Goal: Obtain resource: Obtain resource

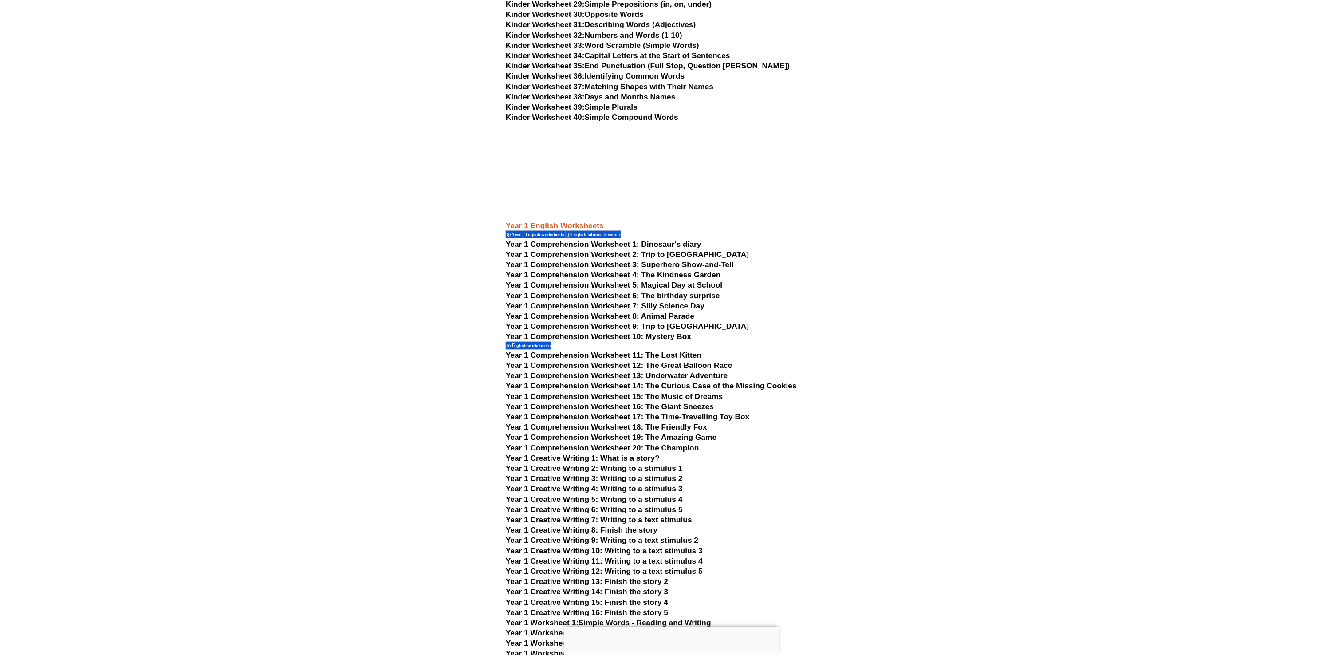
scroll to position [1298, 0]
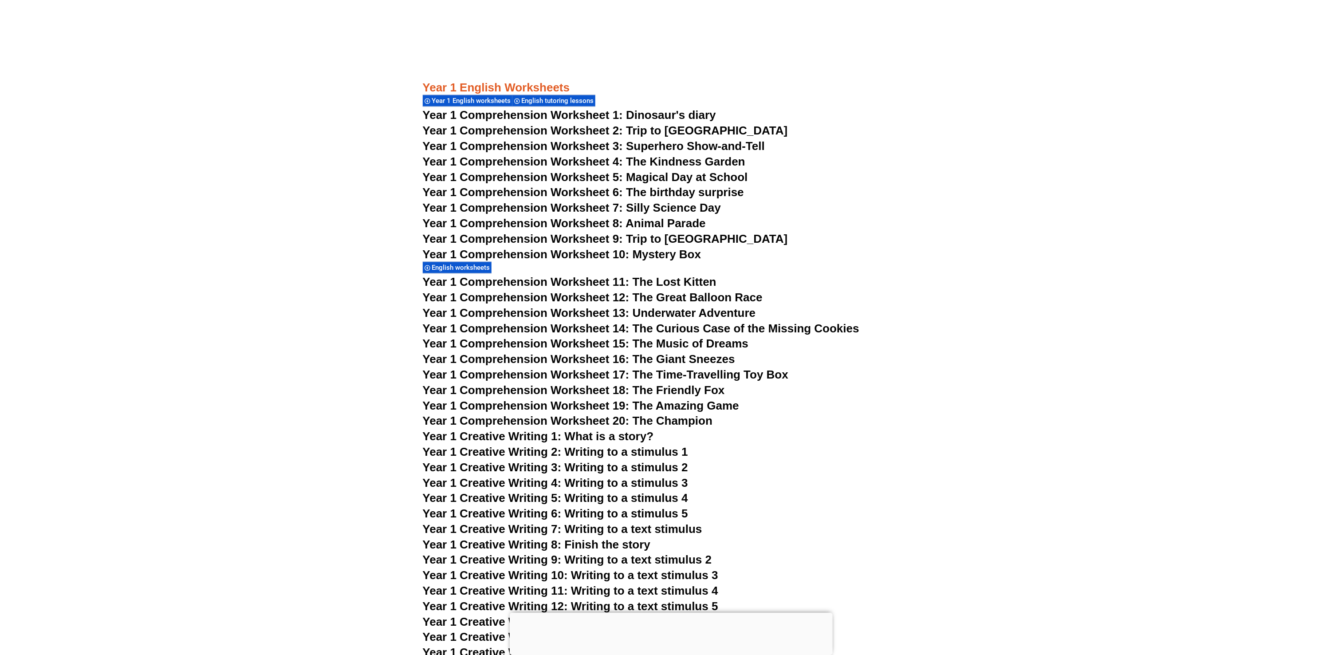
click at [590, 256] on span "Year 1 Comprehension Worksheet 10: Mystery Box" at bounding box center [562, 254] width 279 height 13
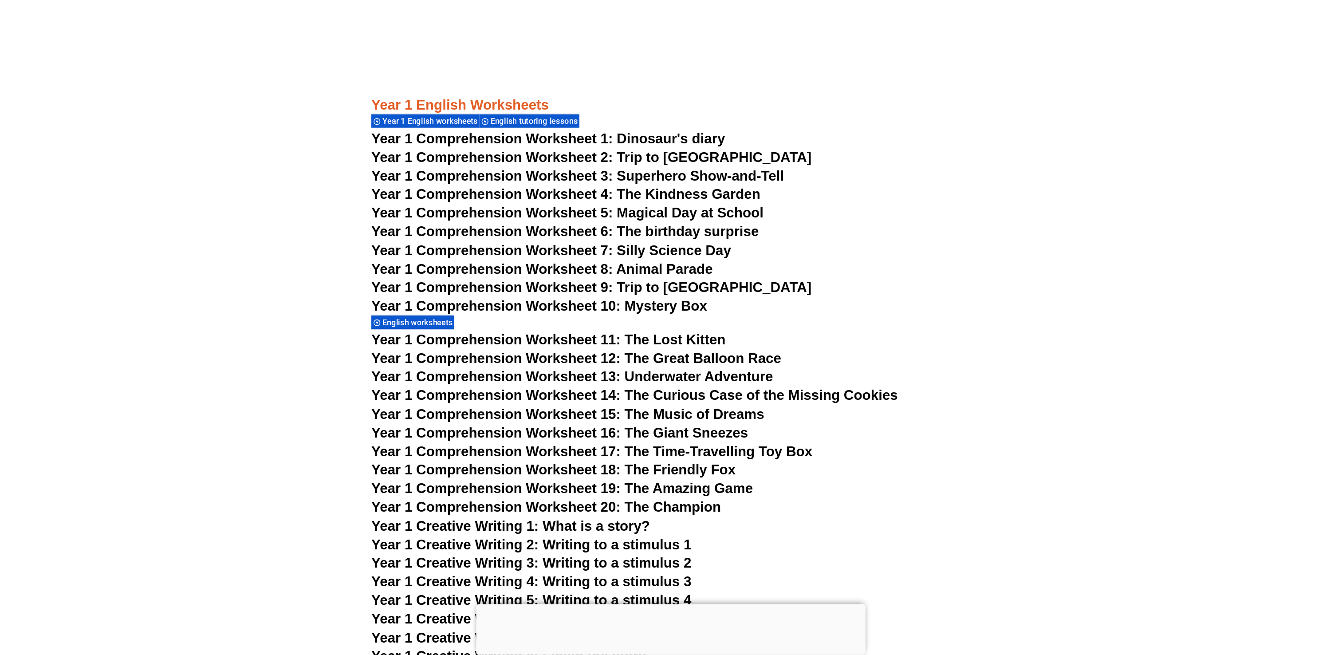
scroll to position [1298, 0]
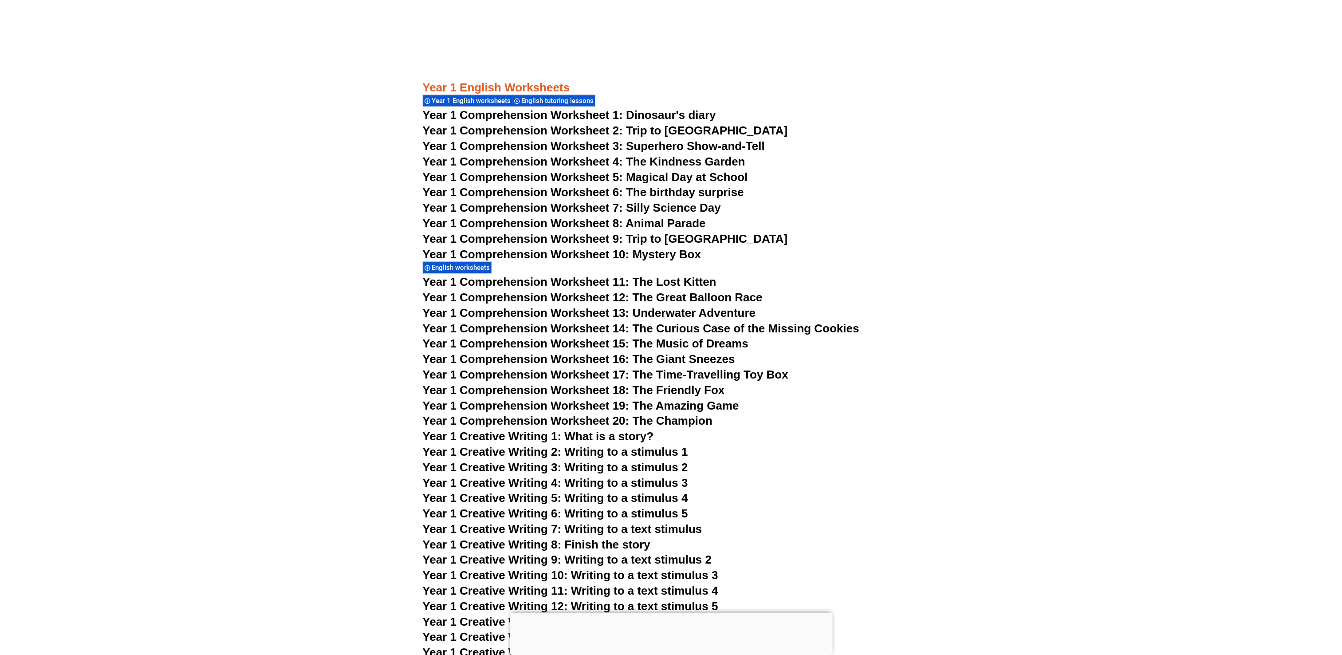
click at [642, 279] on span "Year 1 Comprehension Worksheet 11: The Lost Kitten" at bounding box center [570, 281] width 294 height 13
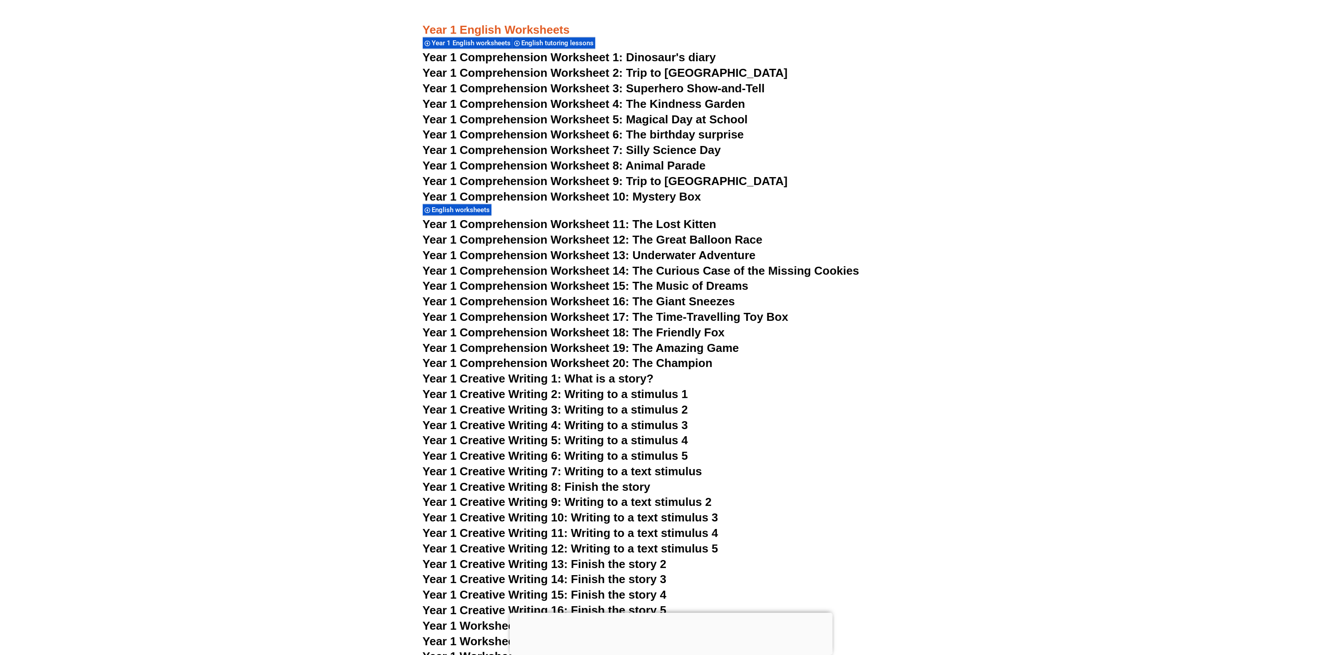
scroll to position [1386, 0]
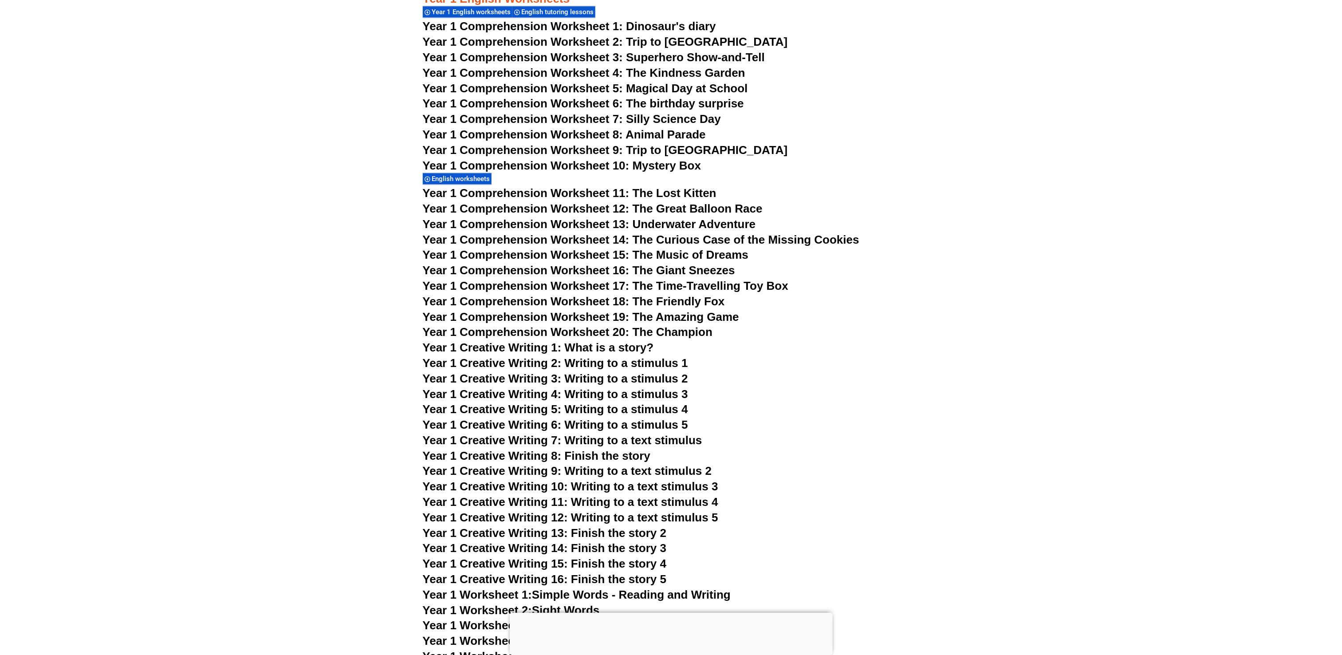
click at [570, 327] on span "Year 1 Creative Writing 2: Writing to a stimulus 1" at bounding box center [555, 362] width 265 height 13
click at [671, 327] on span "Year 1 Creative Writing 9: Writing to a text stimulus 2" at bounding box center [567, 470] width 289 height 13
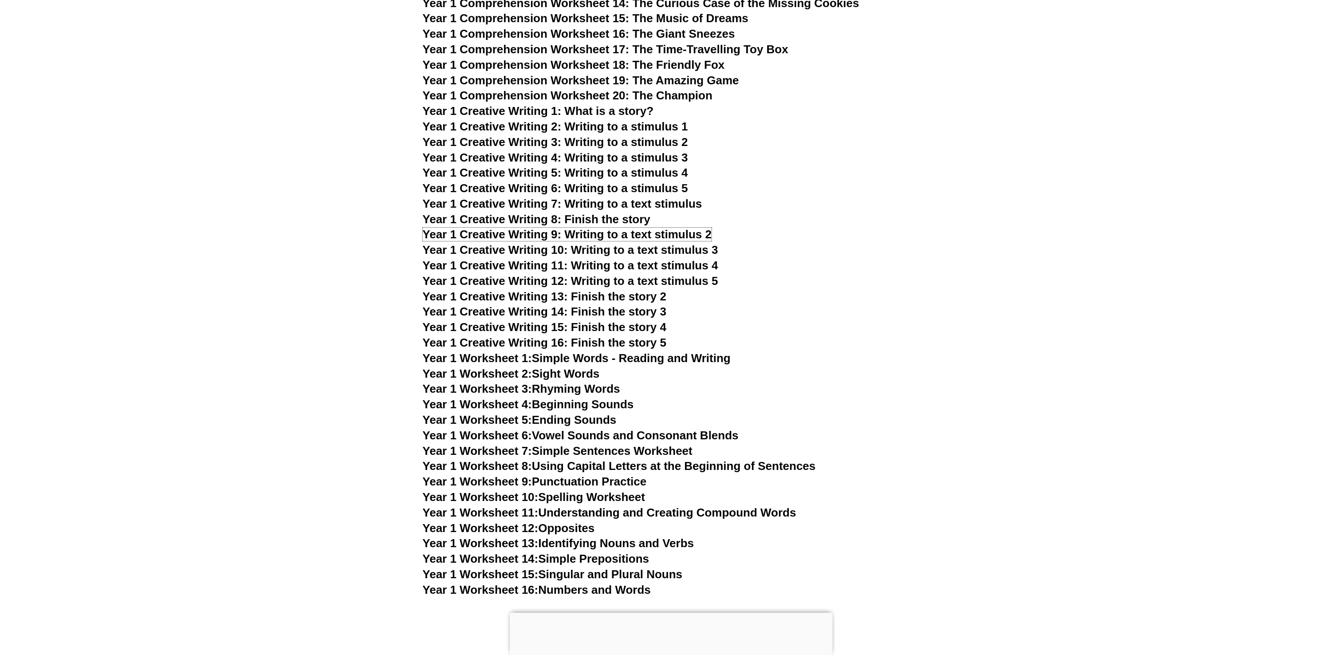
scroll to position [1653, 0]
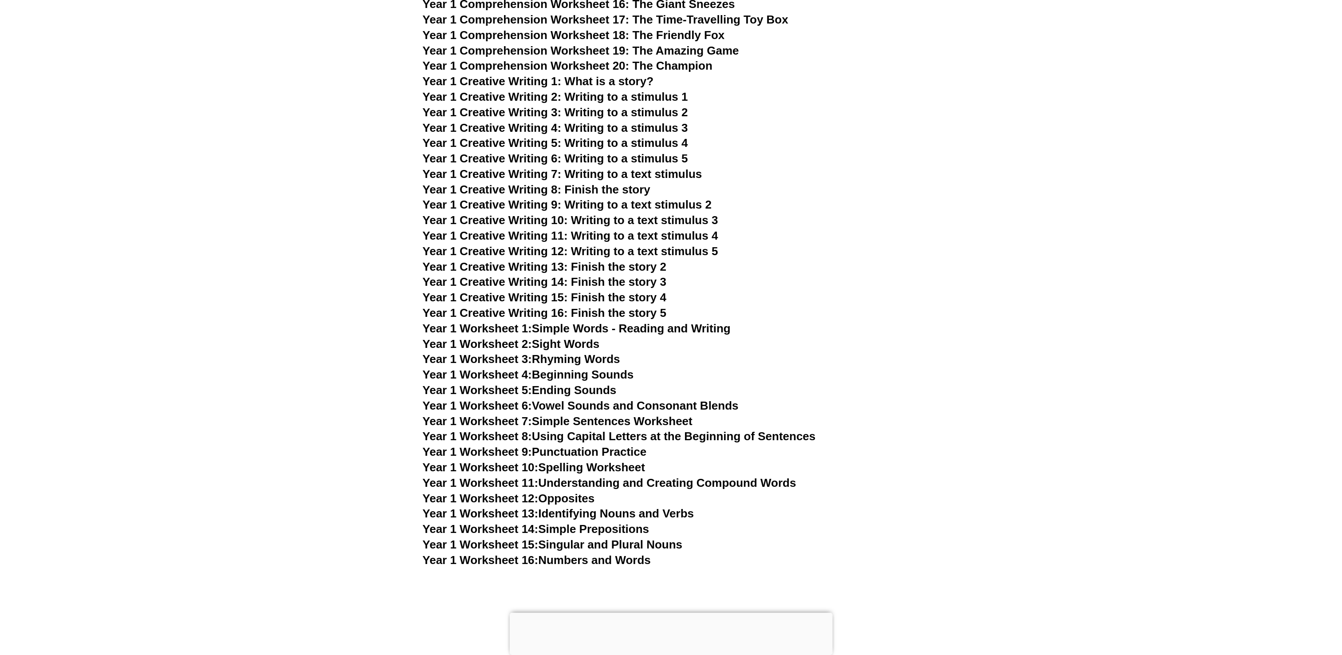
click at [619, 327] on link "Year 1 Worksheet 1: Simple Words - Reading and Writing" at bounding box center [577, 328] width 308 height 13
click at [624, 327] on link "Year 1 Worksheet 15: Singular and Plural Nouns" at bounding box center [553, 544] width 260 height 13
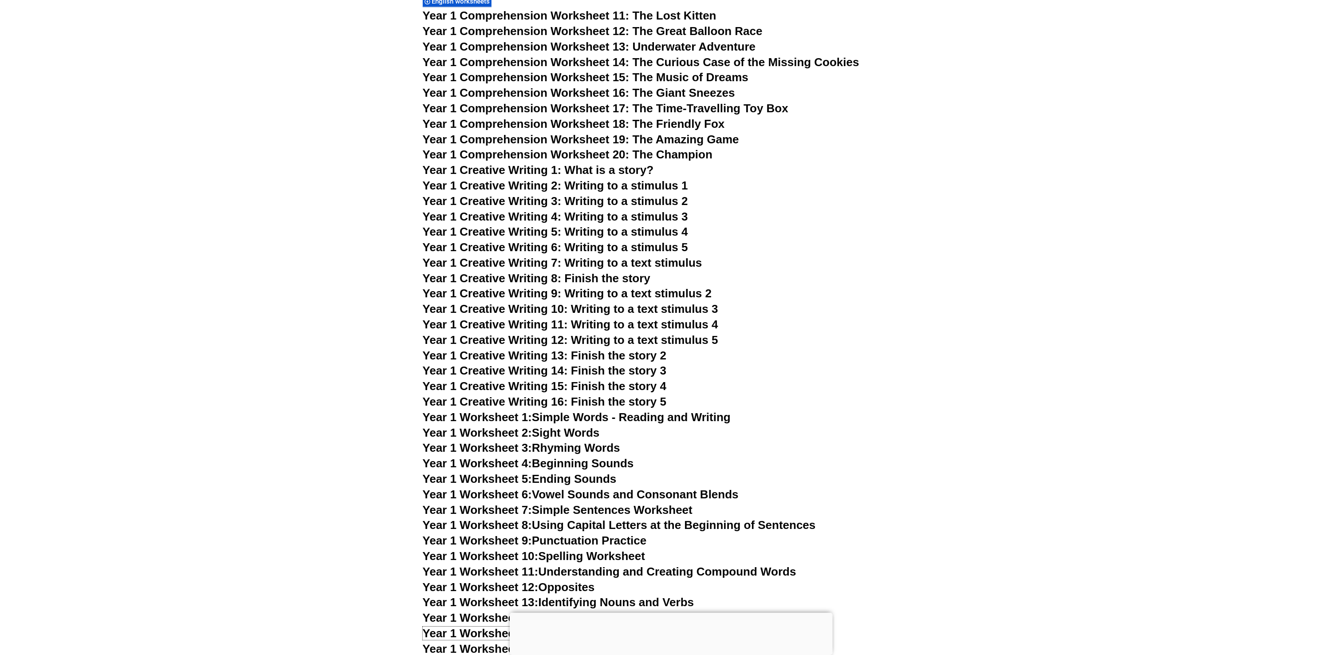
scroll to position [1475, 0]
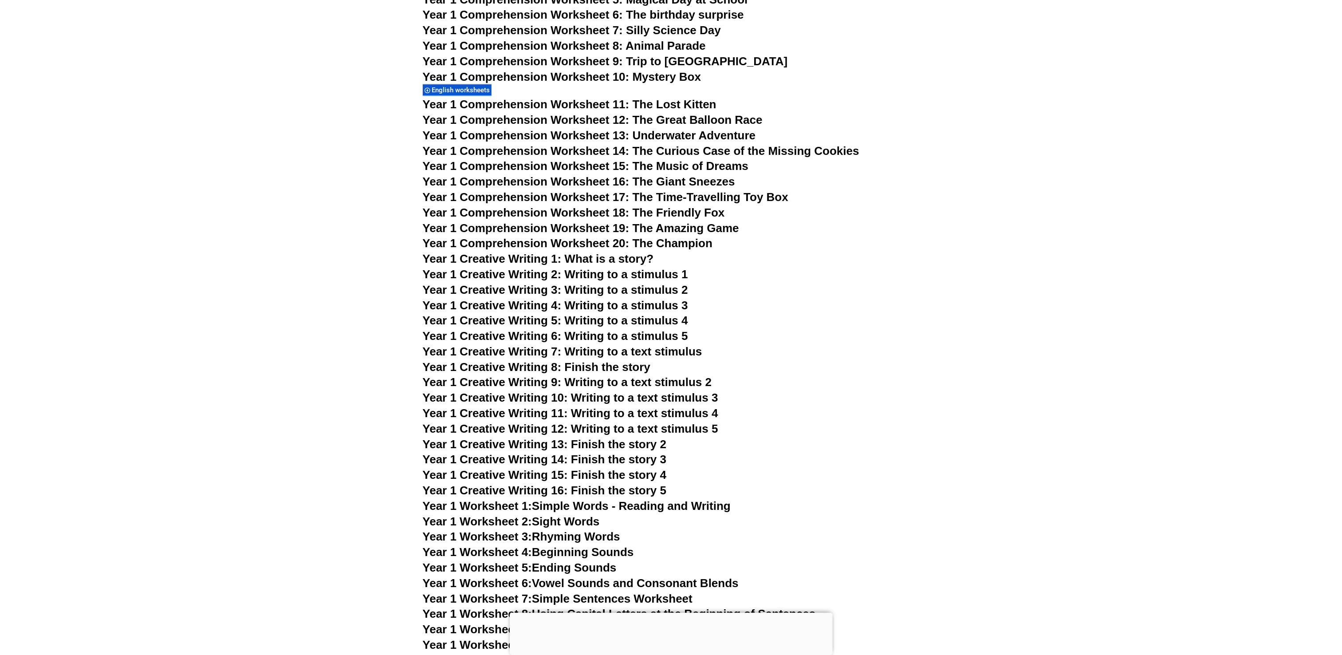
click at [645, 215] on span "Year 1 Comprehension Worksheet 18: The Friendly Fox" at bounding box center [574, 212] width 302 height 13
click at [671, 104] on span "Year 1 Comprehension Worksheet 11: The Lost Kitten" at bounding box center [570, 104] width 294 height 13
click at [671, 118] on span "Year 1 Comprehension Worksheet 12: The Great Balloon Race" at bounding box center [593, 119] width 340 height 13
click at [671, 137] on span "Year 1 Comprehension Worksheet 13: Underwater Adventure" at bounding box center [589, 135] width 333 height 13
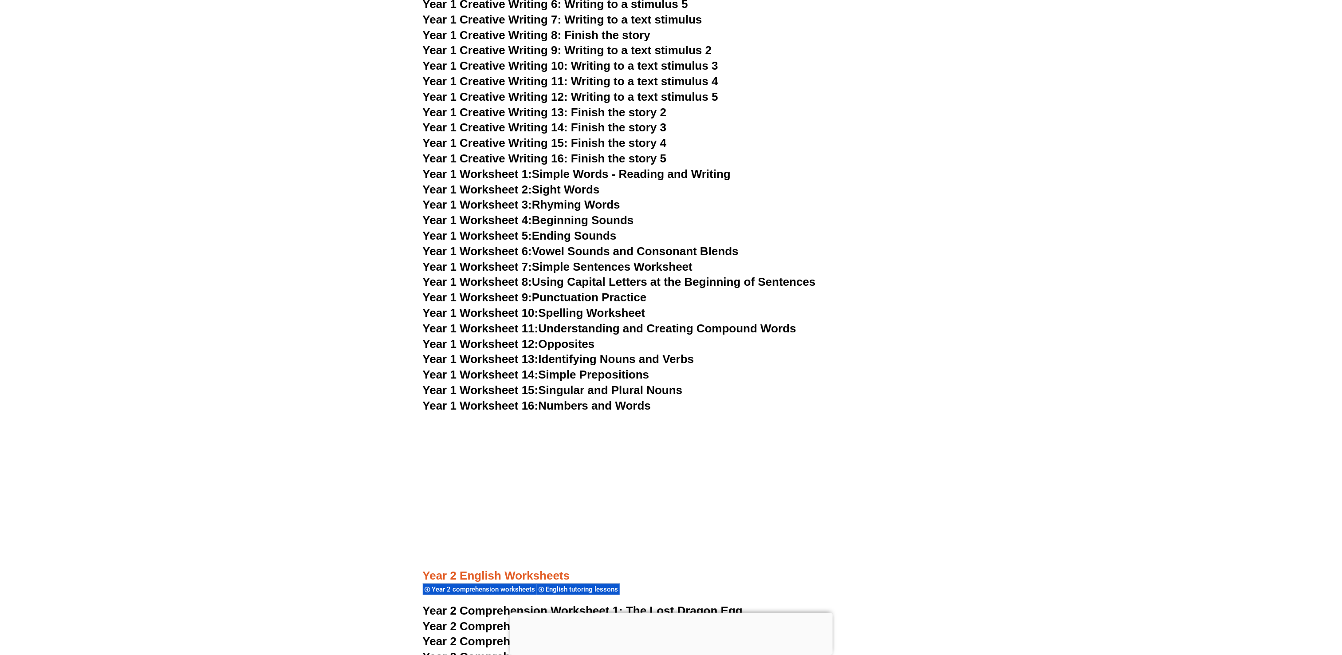
scroll to position [1564, 0]
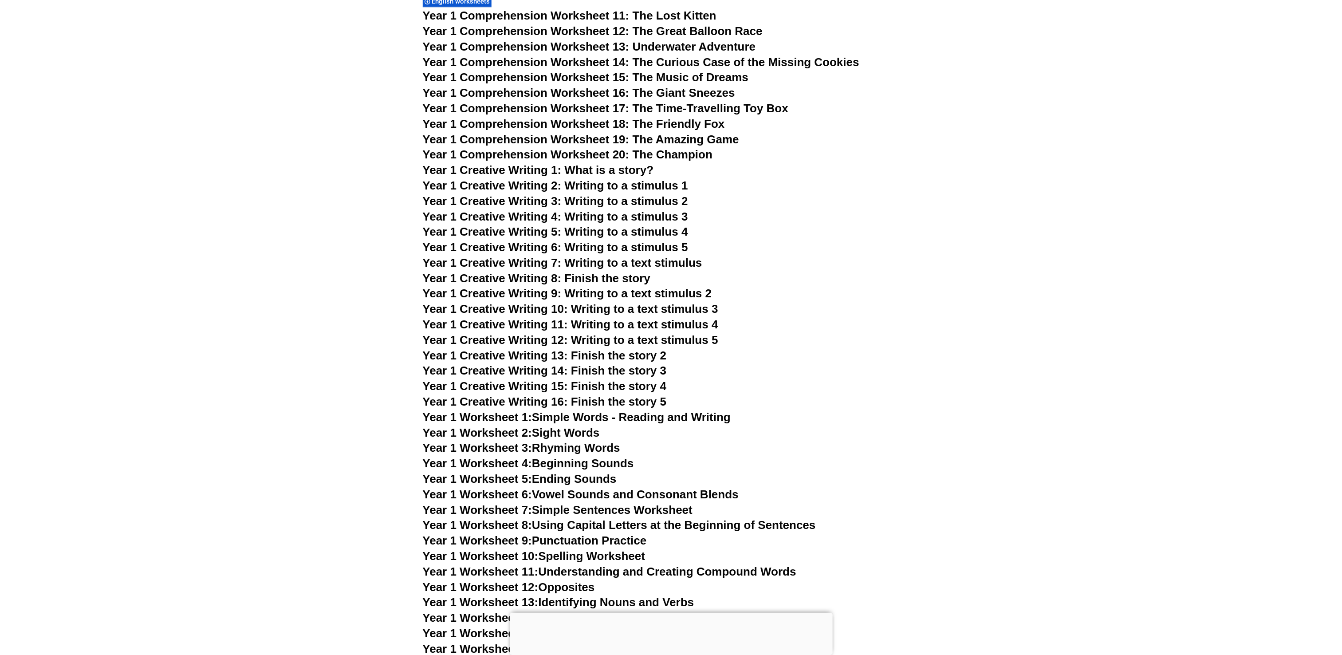
click at [671, 140] on span "Year 1 Comprehension Worksheet 19: The Amazing Game" at bounding box center [581, 139] width 316 height 13
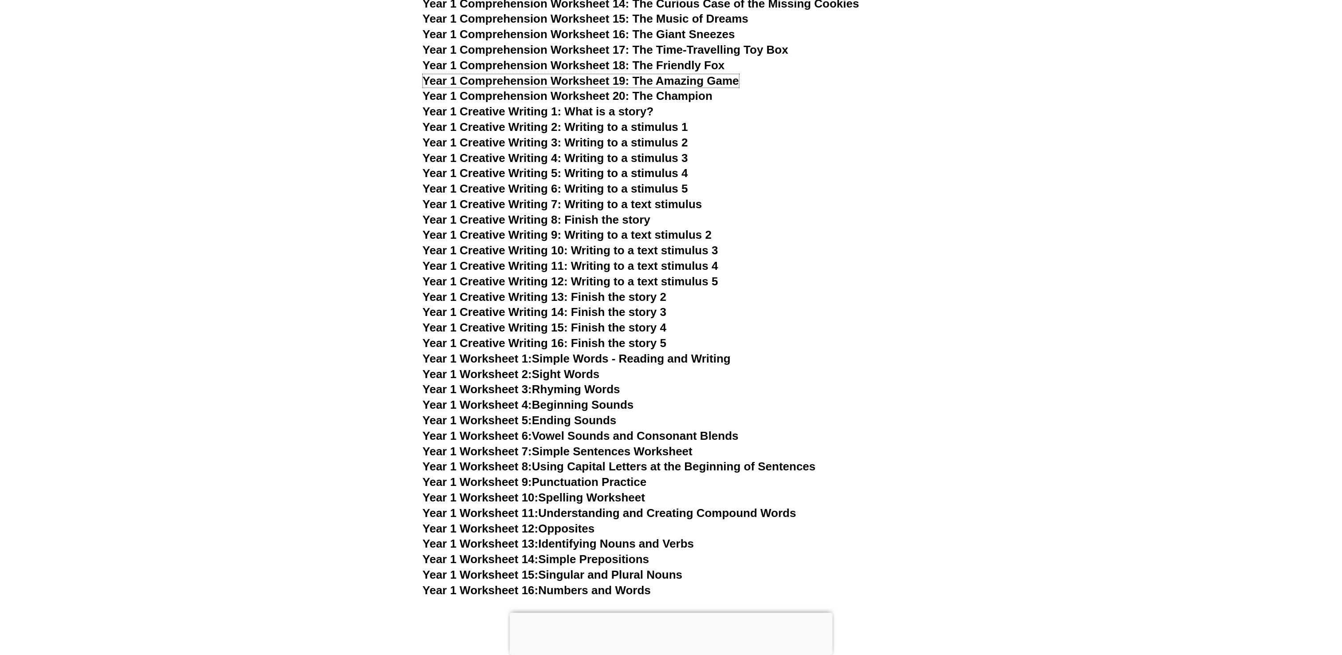
scroll to position [1653, 0]
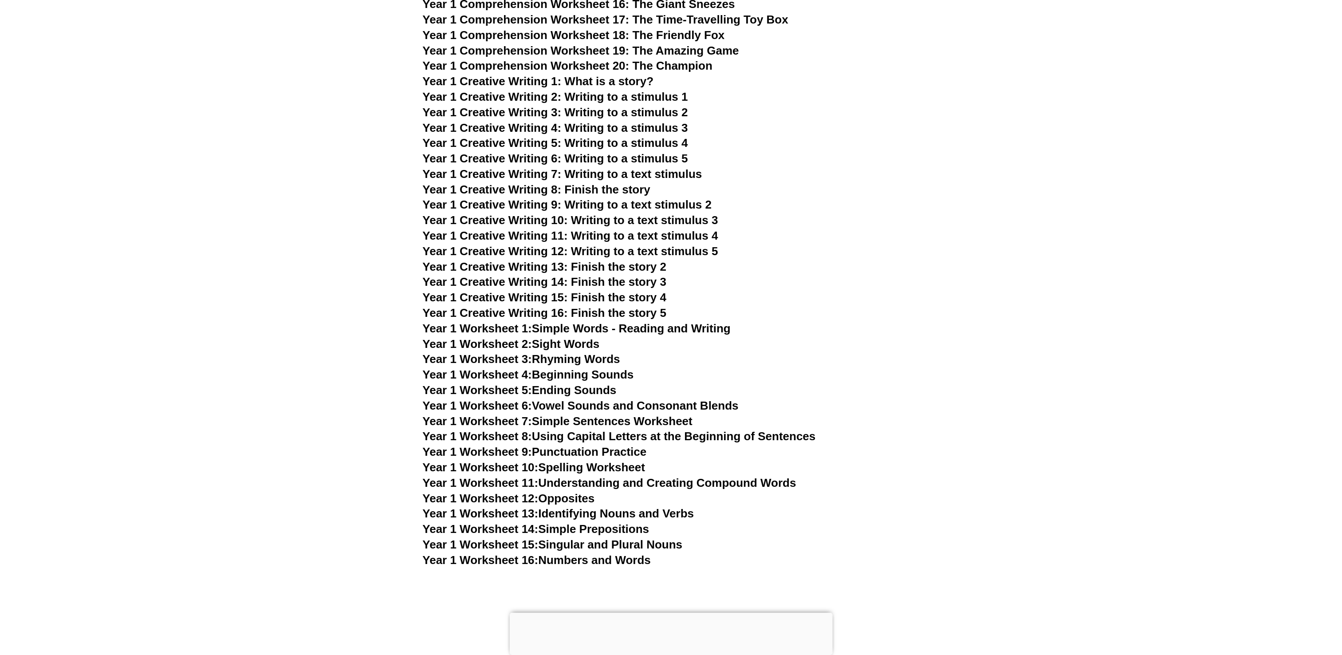
click at [671, 327] on link "Year 1 Worksheet 1: Simple Words - Reading and Writing" at bounding box center [577, 328] width 308 height 13
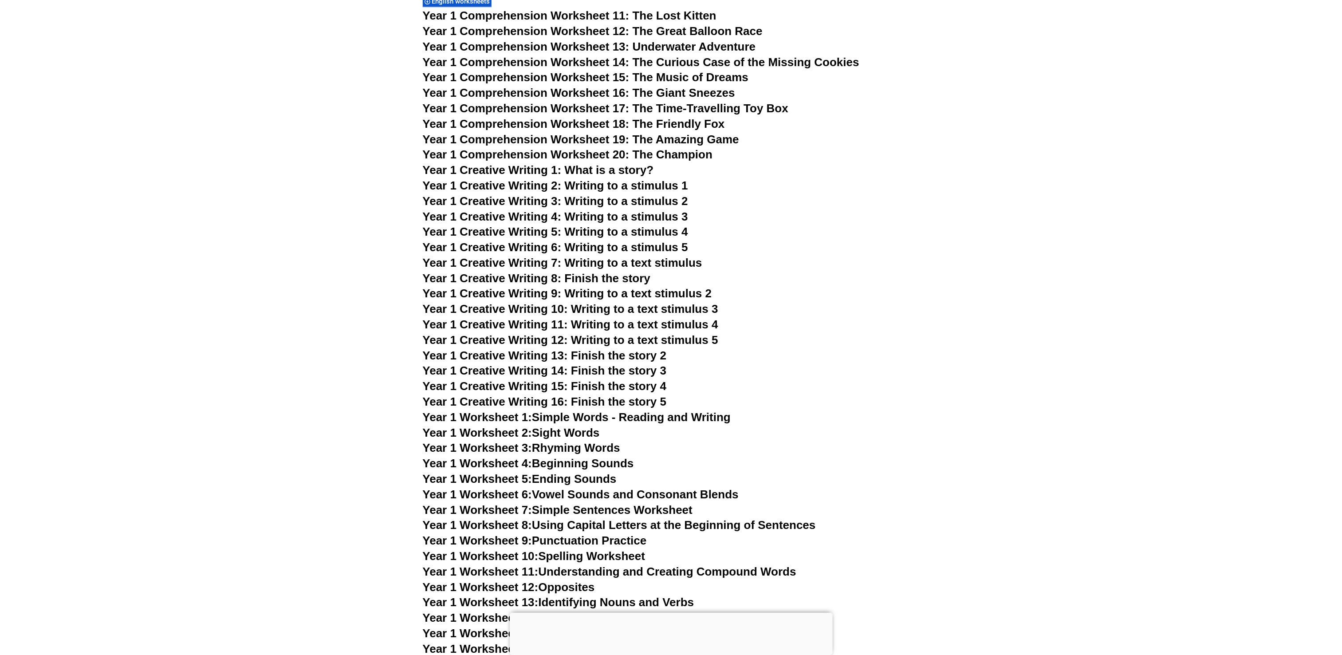
click at [603, 167] on span "Year 1 Creative Writing 1: What is a story?" at bounding box center [538, 169] width 231 height 13
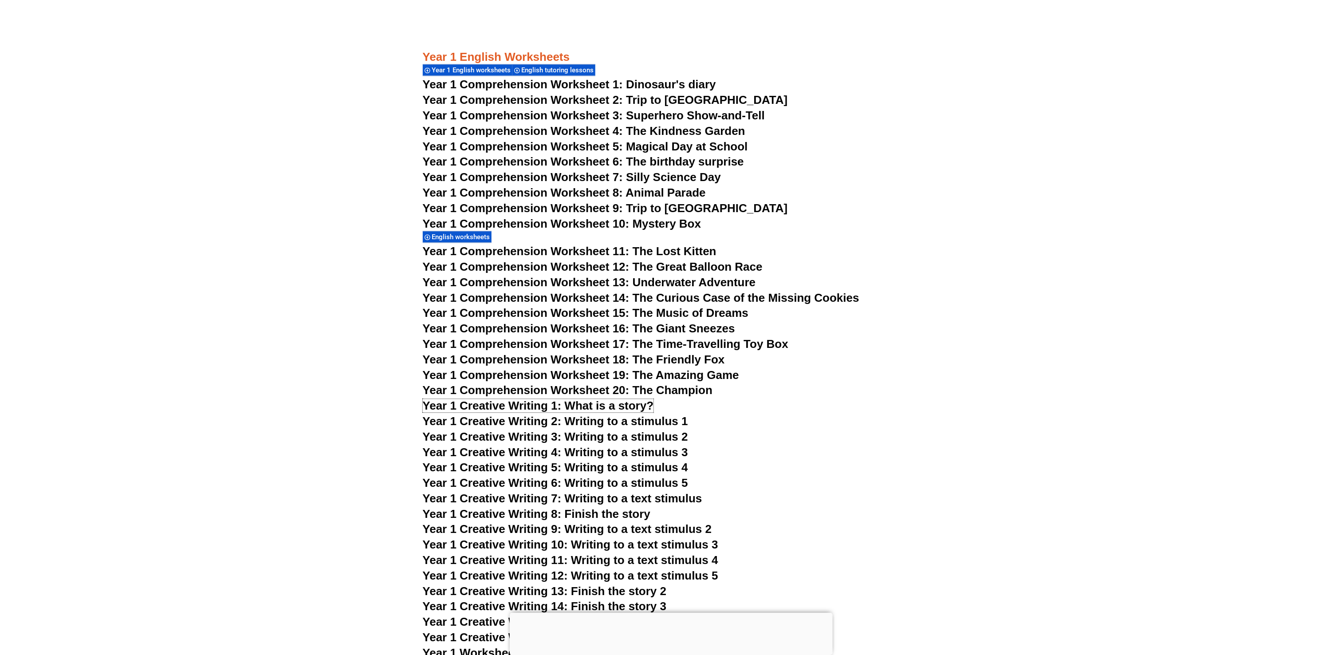
scroll to position [1298, 0]
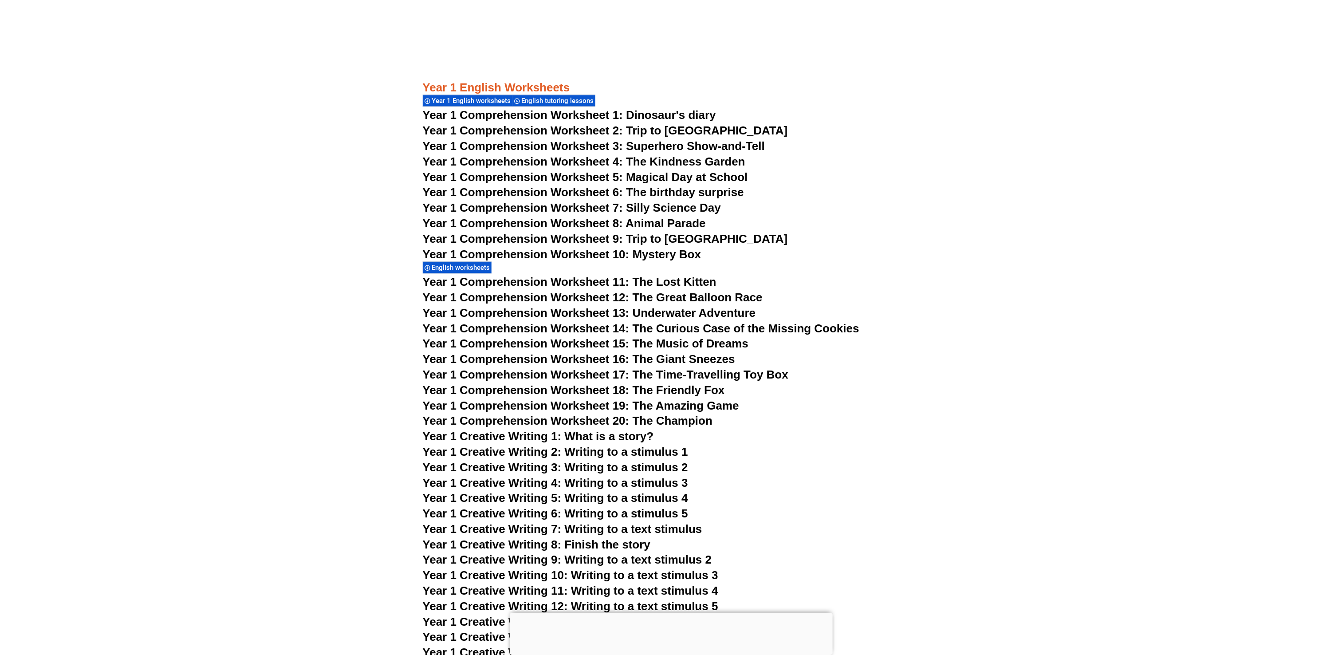
click at [671, 195] on span "Year 1 Comprehension Worksheet 6: The birthday surprise" at bounding box center [583, 191] width 321 height 13
click at [671, 177] on span "Year 1 Comprehension Worksheet 5: Magical Day at School" at bounding box center [585, 176] width 325 height 13
click at [671, 251] on span "Year 1 Comprehension Worksheet 10: Mystery Box" at bounding box center [562, 254] width 279 height 13
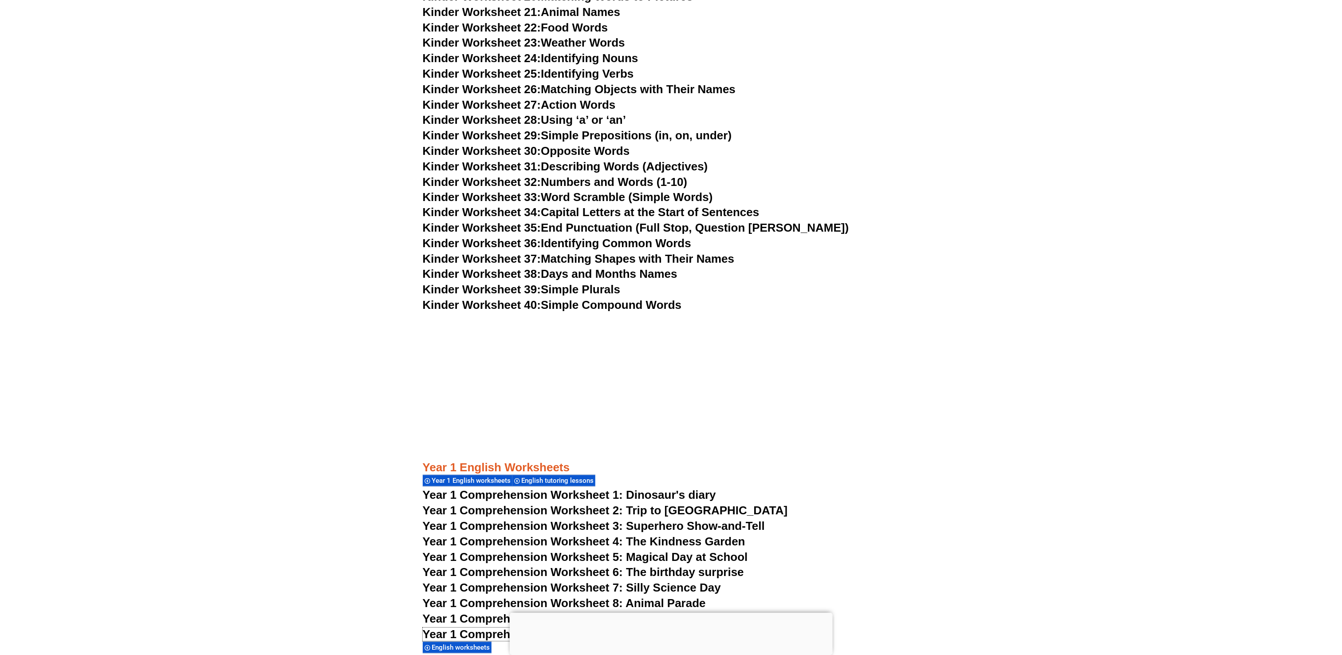
scroll to position [1154, 0]
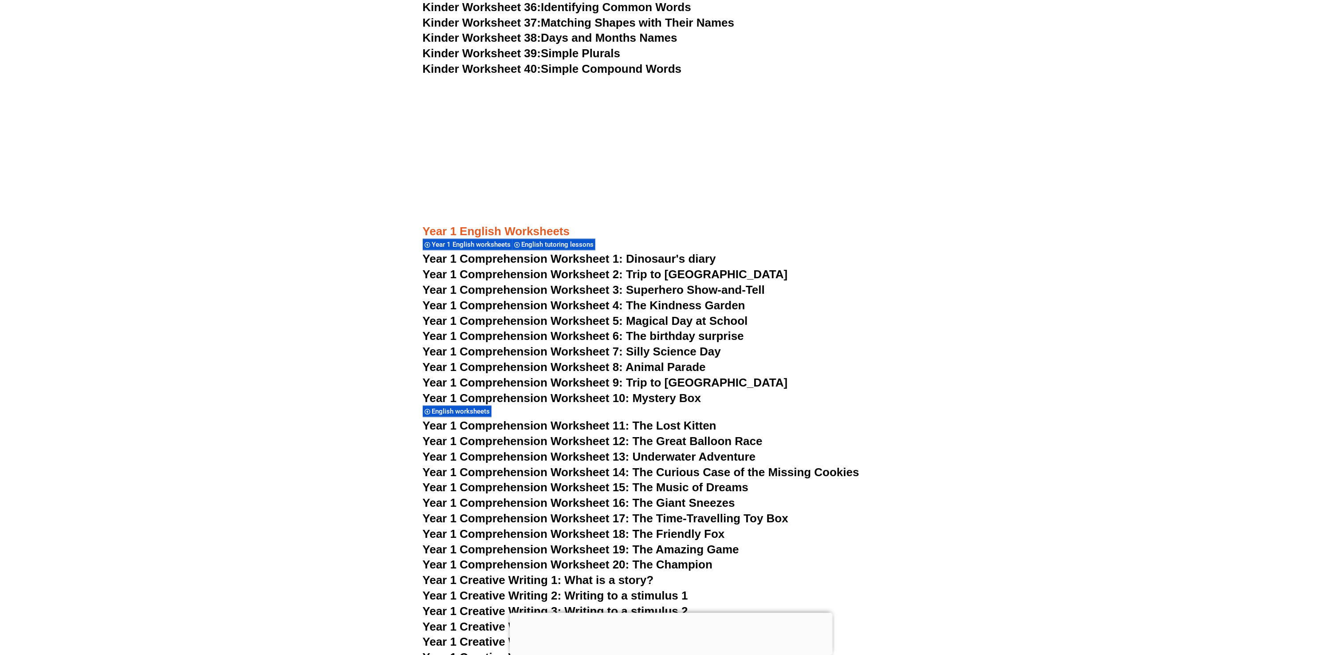
click at [650, 327] on span "Year 1 Comprehension Worksheet 10: Mystery Box" at bounding box center [562, 397] width 279 height 13
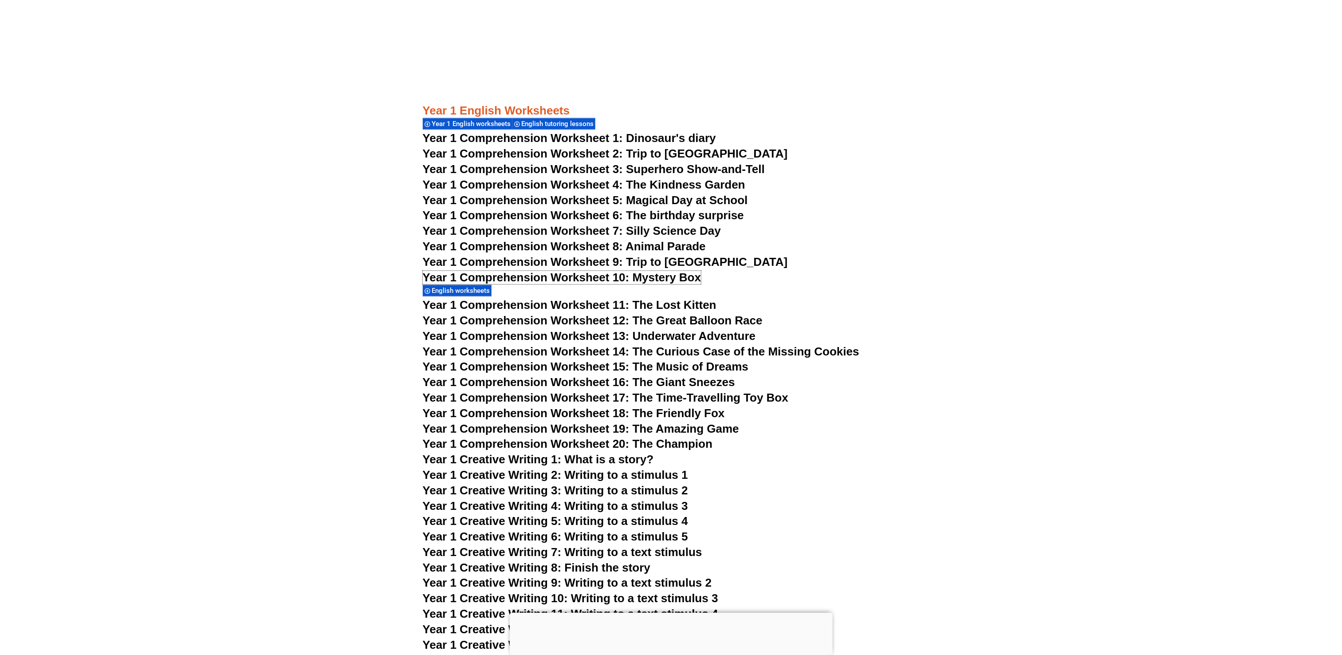
scroll to position [1298, 0]
